Goal: Obtain resource: Obtain resource

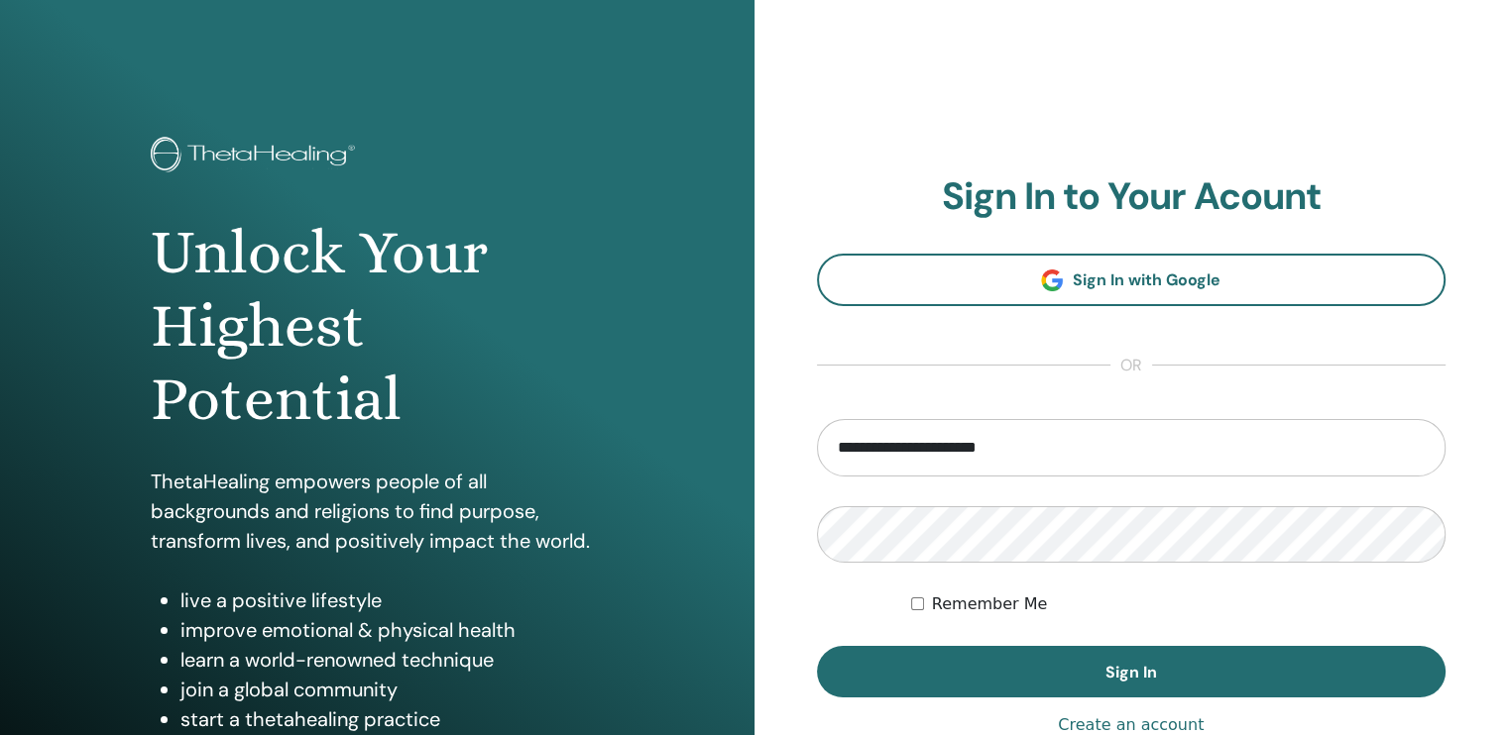
type input "**********"
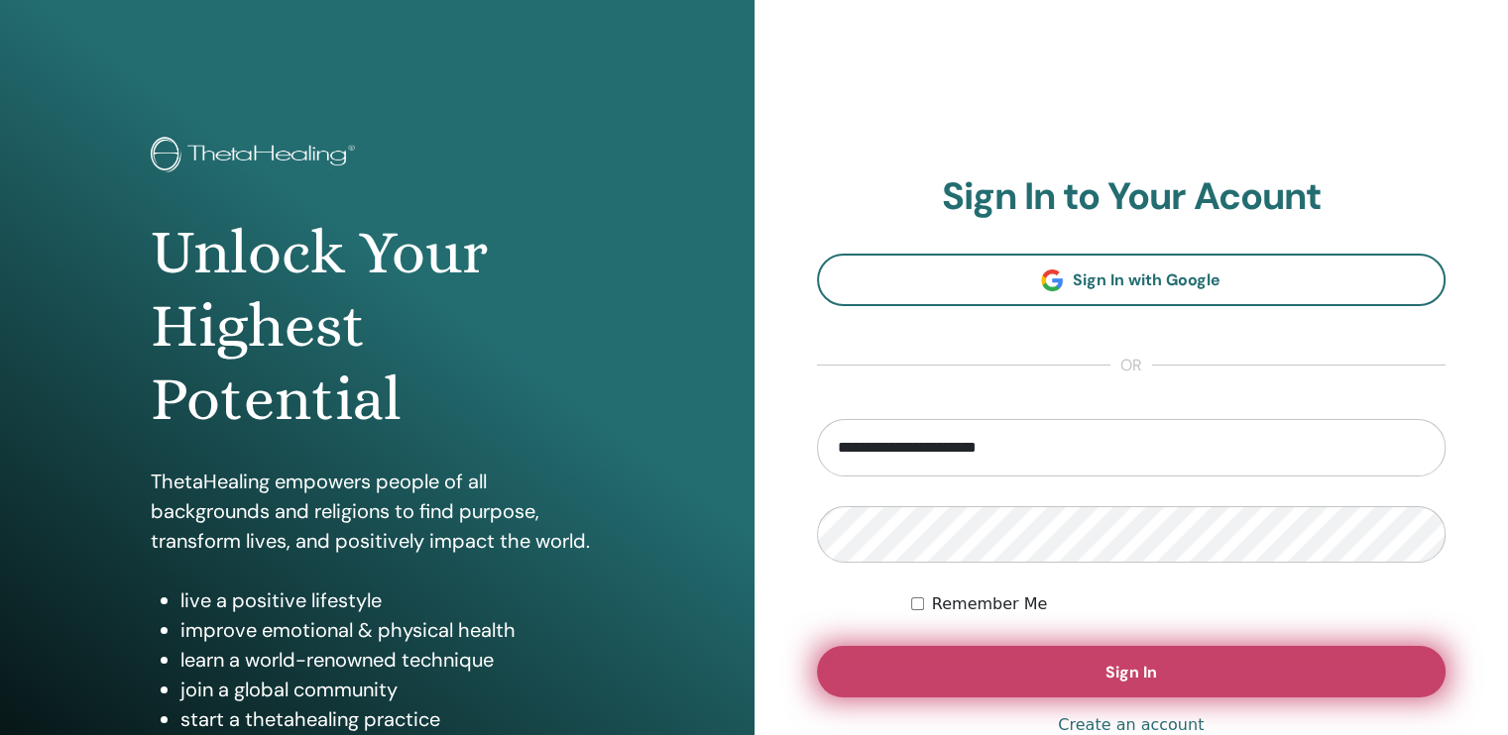
click at [912, 665] on button "Sign In" at bounding box center [1131, 672] width 629 height 52
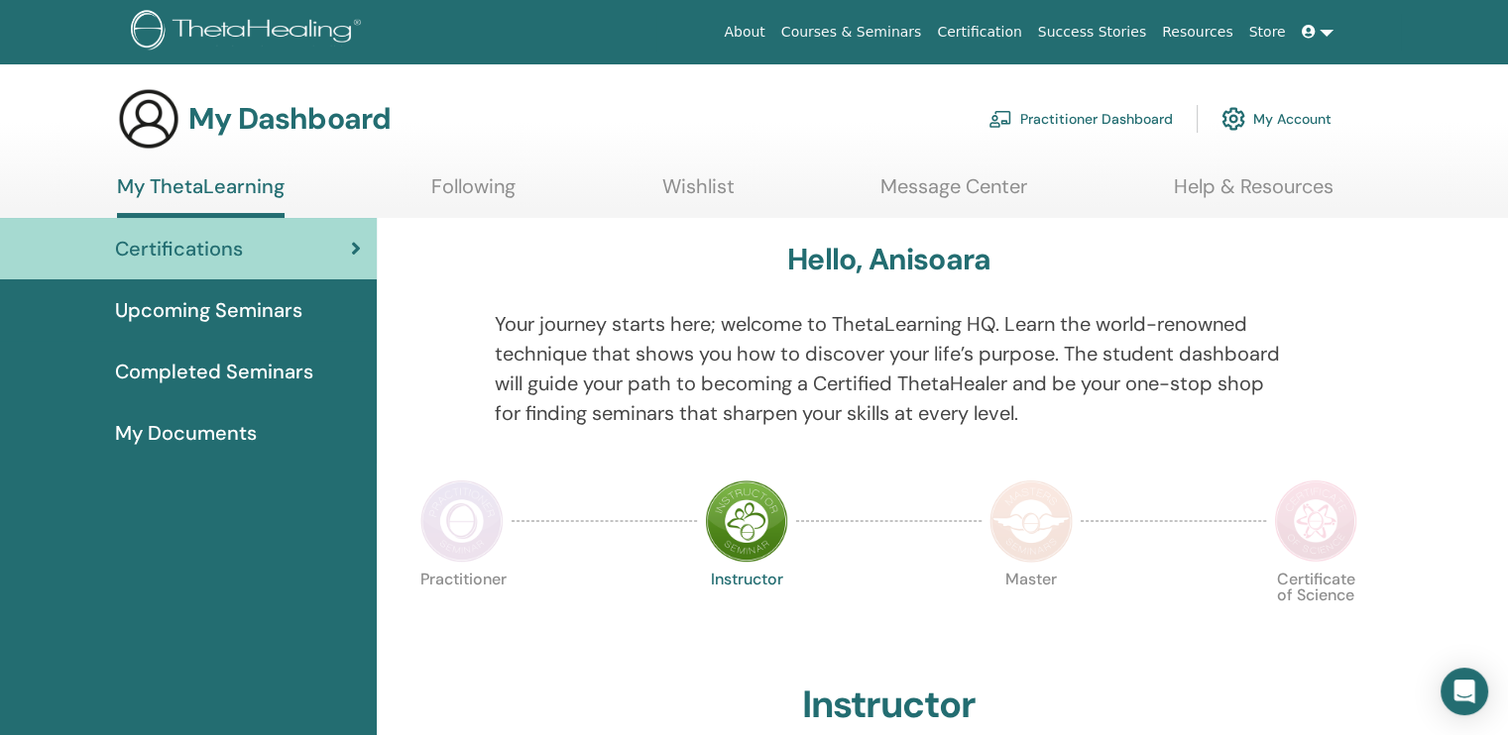
click at [205, 439] on span "My Documents" at bounding box center [186, 433] width 142 height 30
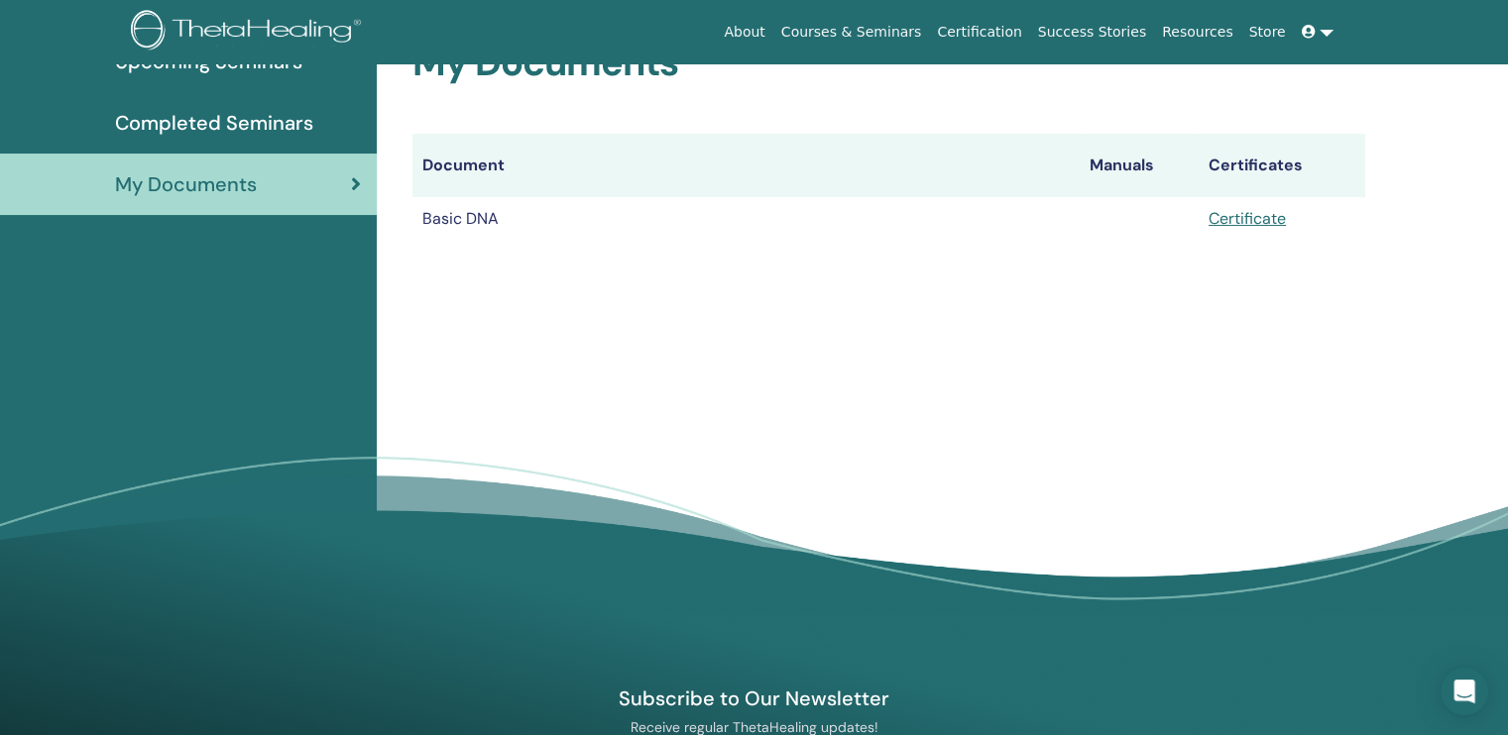
scroll to position [246, 0]
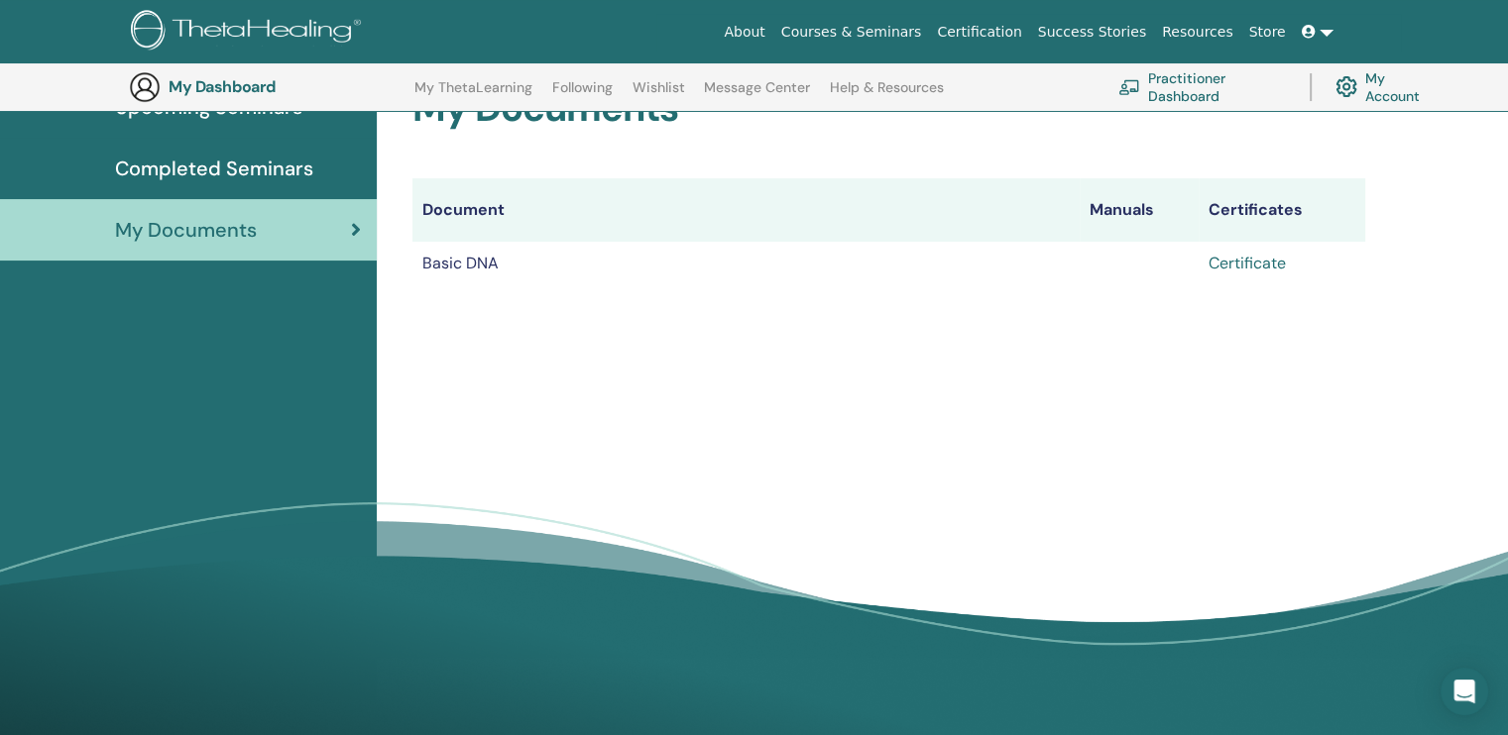
click at [1254, 265] on link "Certificate" at bounding box center [1246, 263] width 77 height 21
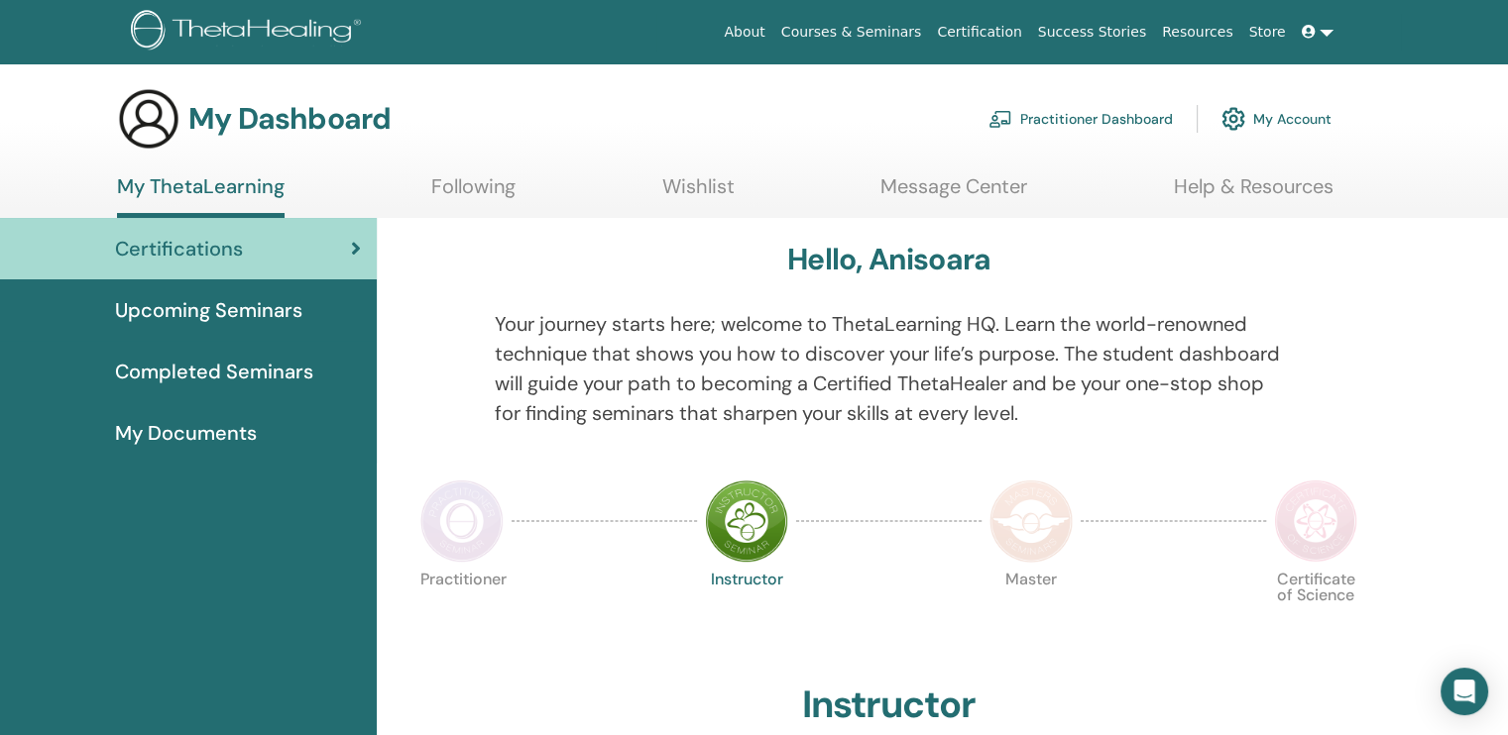
click at [158, 432] on span "My Documents" at bounding box center [186, 433] width 142 height 30
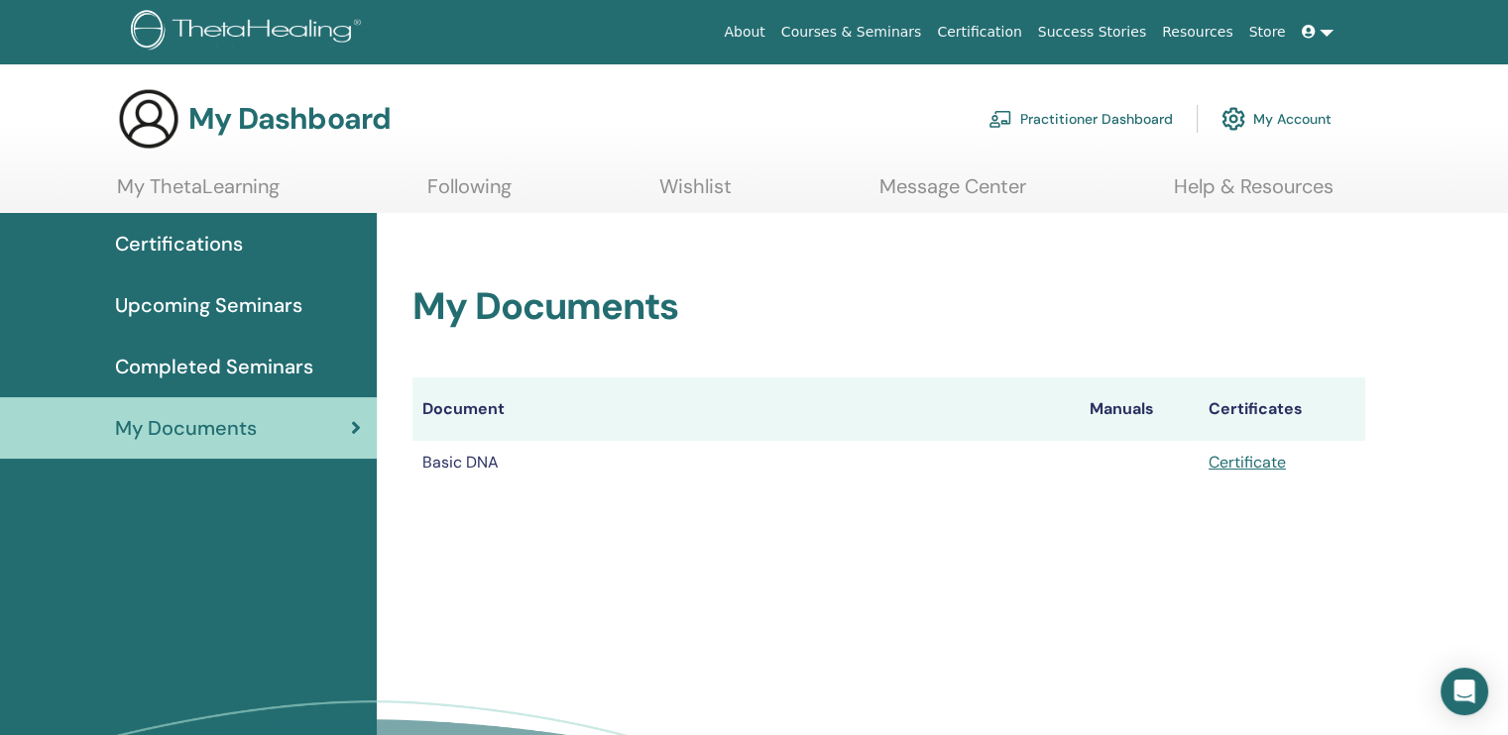
click at [446, 479] on td "Basic DNA" at bounding box center [745, 463] width 667 height 44
click at [1239, 466] on link "Certificate" at bounding box center [1246, 462] width 77 height 21
